Goal: Task Accomplishment & Management: Use online tool/utility

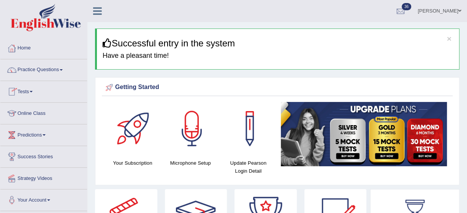
click at [33, 91] on span at bounding box center [31, 92] width 3 height 2
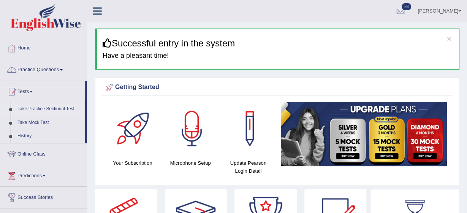
click at [47, 108] on link "Take Practice Sectional Test" at bounding box center [49, 109] width 71 height 14
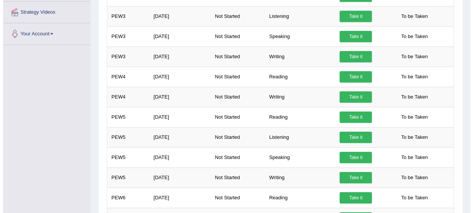
scroll to position [228, 0]
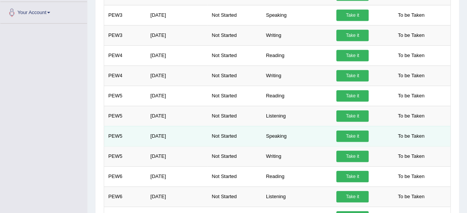
click at [350, 131] on link "Take it" at bounding box center [353, 135] width 32 height 11
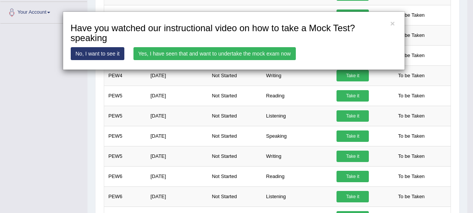
click at [227, 51] on link "Yes, I have seen that and want to undertake the mock exam now" at bounding box center [214, 53] width 162 height 13
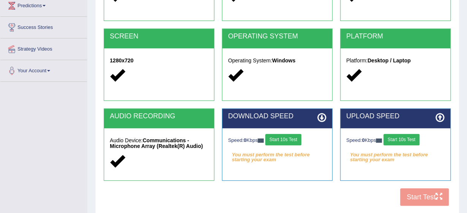
scroll to position [186, 0]
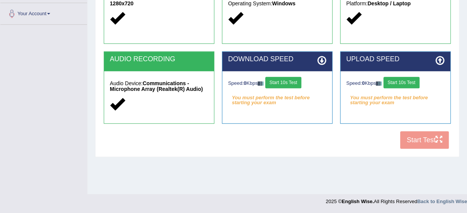
click at [288, 80] on button "Start 10s Test" at bounding box center [283, 82] width 36 height 11
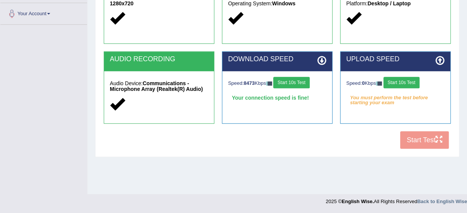
click at [395, 80] on button "Start 10s Test" at bounding box center [402, 82] width 36 height 11
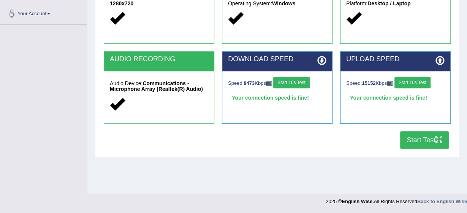
click at [426, 136] on button "Start Test" at bounding box center [424, 139] width 49 height 17
